Goal: Download file/media

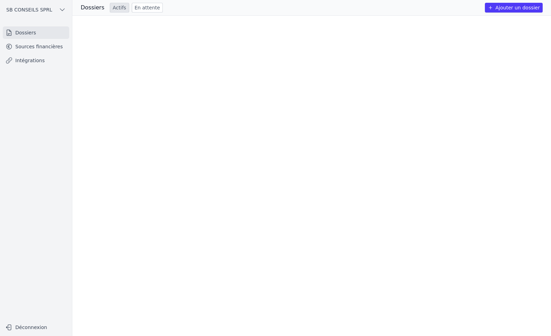
scroll to position [555, 0]
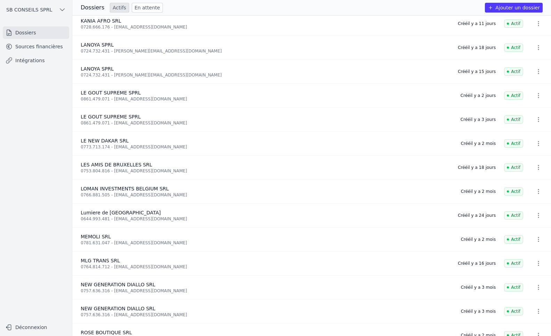
click at [24, 61] on link "Intégrations" at bounding box center [36, 60] width 66 height 13
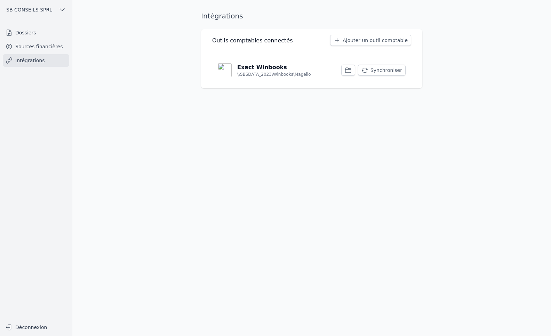
click at [35, 48] on link "Sources financières" at bounding box center [36, 46] width 66 height 13
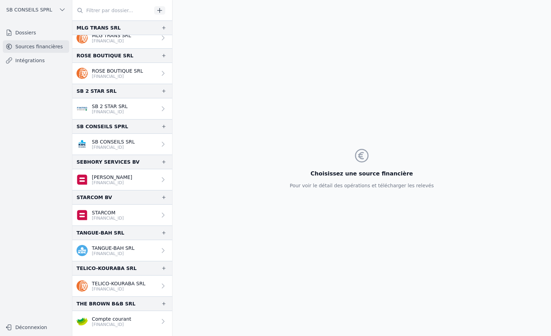
scroll to position [1269, 0]
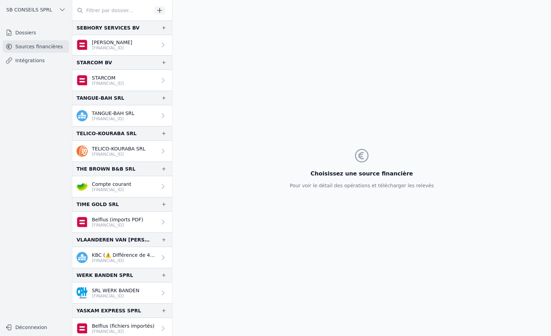
click at [160, 116] on icon at bounding box center [163, 115] width 7 height 7
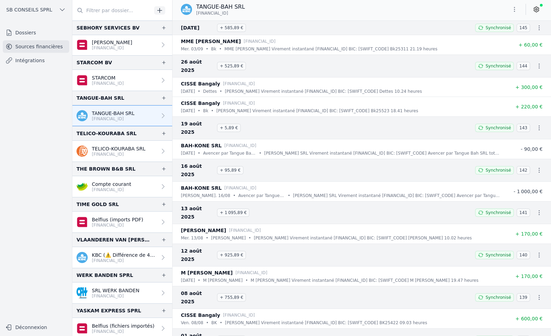
click at [513, 9] on icon "button" at bounding box center [514, 9] width 7 height 7
click at [494, 38] on button "Exporter" at bounding box center [497, 37] width 50 height 13
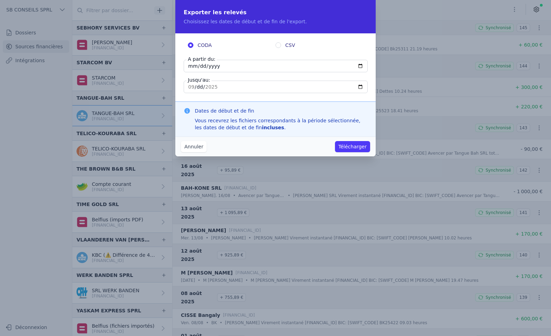
click at [278, 47] on input "CSV" at bounding box center [278, 45] width 6 height 6
radio input "true"
radio input "false"
click at [359, 66] on input "[DATE]" at bounding box center [276, 66] width 184 height 13
type input "[DATE]"
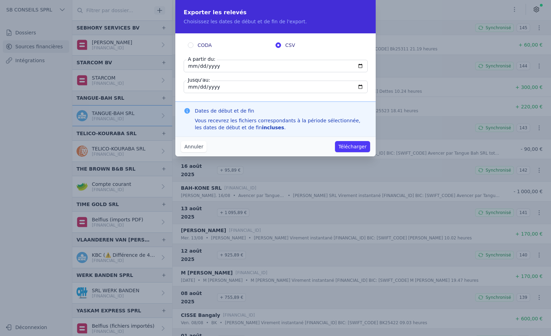
click at [268, 95] on div "CODA CSV A partir du: [DATE] Jusqu'au: [DATE]" at bounding box center [275, 67] width 200 height 68
click at [239, 89] on input "[DATE]" at bounding box center [276, 87] width 184 height 13
click at [363, 86] on input "[DATE]" at bounding box center [276, 87] width 184 height 13
type input "[DATE]"
click at [354, 146] on button "Télécharger" at bounding box center [352, 146] width 35 height 11
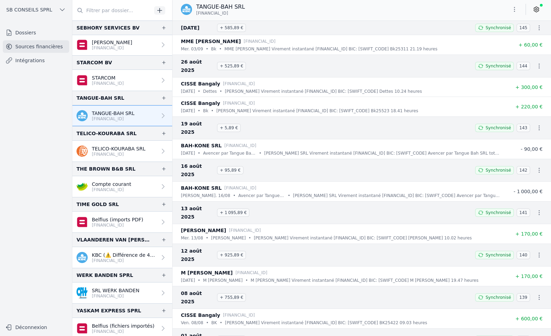
click at [160, 115] on icon at bounding box center [163, 115] width 7 height 7
click at [514, 8] on icon "button" at bounding box center [514, 9] width 7 height 7
click at [496, 36] on button "Exporter" at bounding box center [497, 37] width 50 height 13
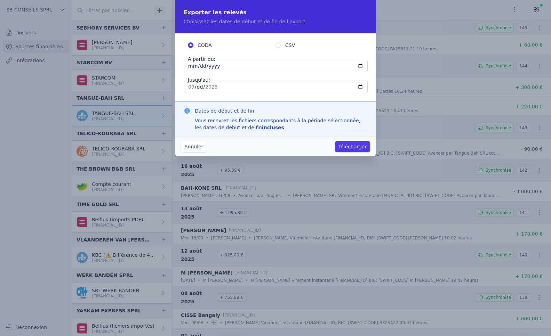
click at [278, 44] on input "CSV" at bounding box center [278, 45] width 6 height 6
radio input "true"
radio input "false"
click at [262, 70] on input "[DATE]" at bounding box center [276, 66] width 184 height 13
click at [360, 67] on input "[DATE]" at bounding box center [276, 66] width 184 height 13
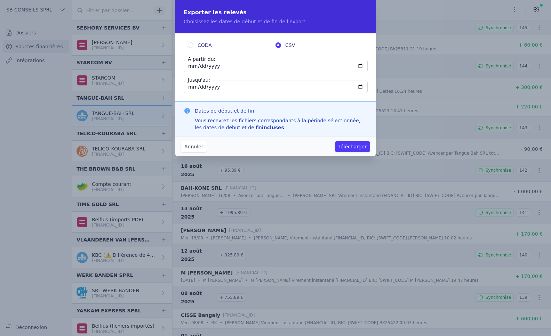
type input "[DATE]"
click at [251, 88] on input "[DATE]" at bounding box center [276, 87] width 184 height 13
click at [360, 86] on input "[DATE]" at bounding box center [276, 87] width 184 height 13
type input "[DATE]"
click at [356, 148] on button "Télécharger" at bounding box center [352, 146] width 35 height 11
